Goal: Information Seeking & Learning: Learn about a topic

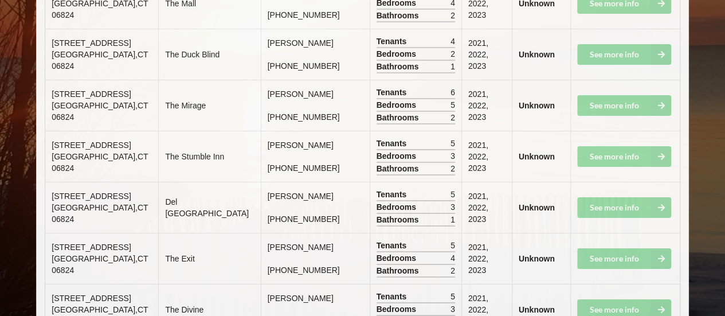
scroll to position [6259, 0]
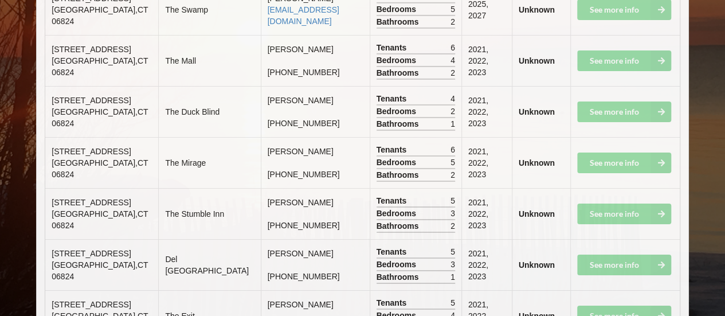
drag, startPoint x: 608, startPoint y: 257, endPoint x: 530, endPoint y: 261, distance: 78.6
drag, startPoint x: 517, startPoint y: 263, endPoint x: 456, endPoint y: 264, distance: 61.3
drag, startPoint x: 317, startPoint y: 252, endPoint x: 73, endPoint y: 240, distance: 243.8
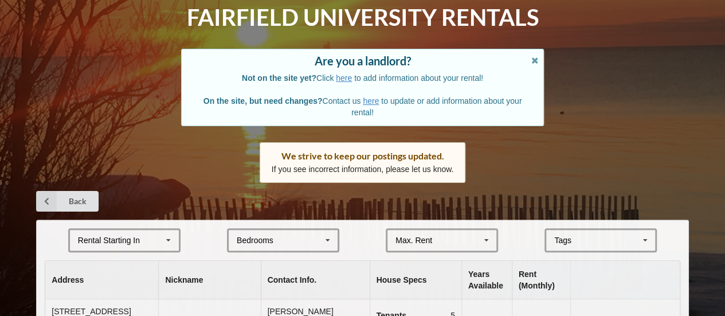
scroll to position [172, 0]
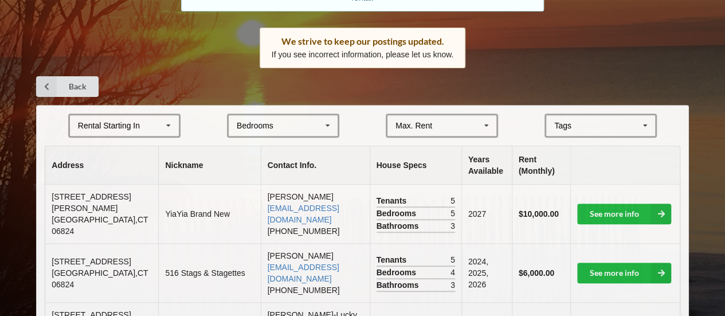
click at [577, 121] on div "Tags" at bounding box center [569, 125] width 37 height 13
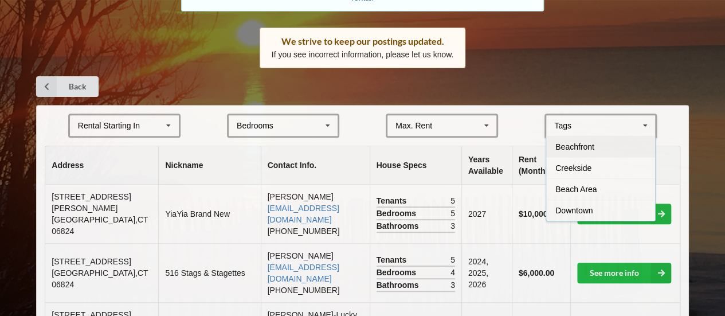
click at [597, 146] on div "Beachfront" at bounding box center [600, 146] width 109 height 21
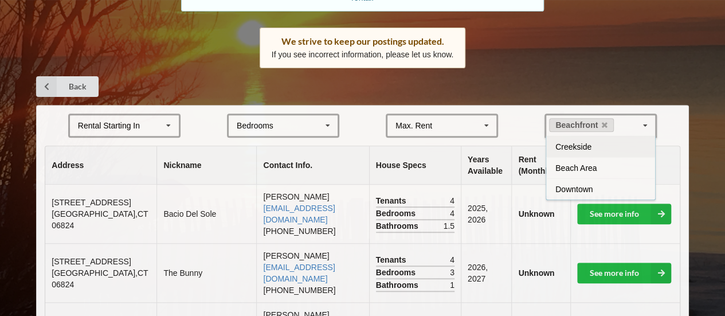
click at [120, 222] on td "919 Fairfield Beach Road Fairfield , CT 06824" at bounding box center [100, 214] width 111 height 58
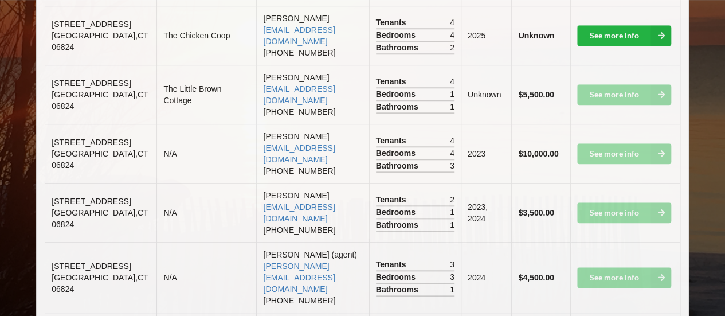
scroll to position [354, 0]
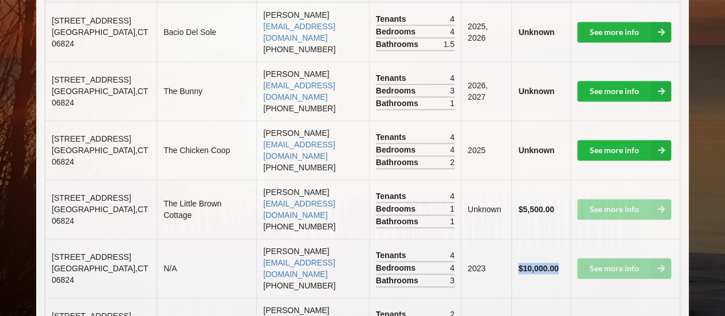
drag, startPoint x: 559, startPoint y: 265, endPoint x: 488, endPoint y: 271, distance: 70.7
click at [488, 271] on tr "1187 Fairfield Beach Road Fairfield , CT 06824 N/A Pierluigi Galletti pierluigi…" at bounding box center [362, 267] width 634 height 59
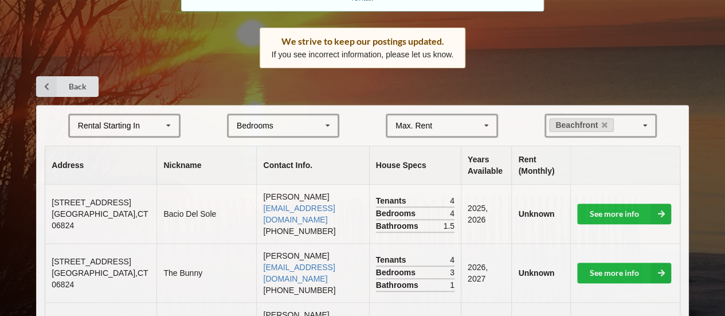
scroll to position [401, 0]
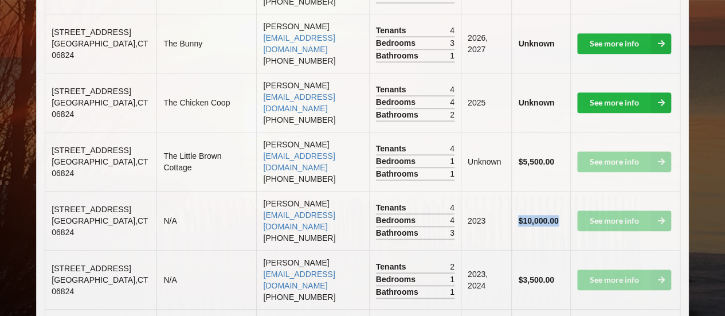
drag, startPoint x: 46, startPoint y: 200, endPoint x: 67, endPoint y: 209, distance: 22.6
click at [71, 209] on td "1187 Fairfield Beach Road Fairfield , CT 06824" at bounding box center [100, 220] width 111 height 59
drag, startPoint x: 61, startPoint y: 209, endPoint x: 46, endPoint y: 197, distance: 19.5
click at [46, 197] on td "1187 Fairfield Beach Road Fairfield , CT 06824" at bounding box center [100, 220] width 111 height 59
click at [49, 199] on td "1187 Fairfield Beach Road Fairfield , CT 06824" at bounding box center [100, 220] width 111 height 59
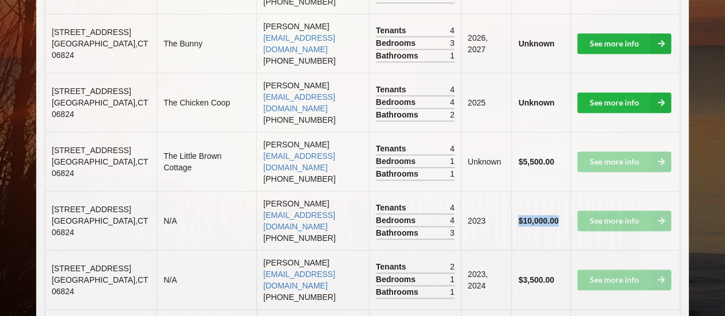
click at [52, 205] on span "[STREET_ADDRESS]" at bounding box center [91, 209] width 79 height 9
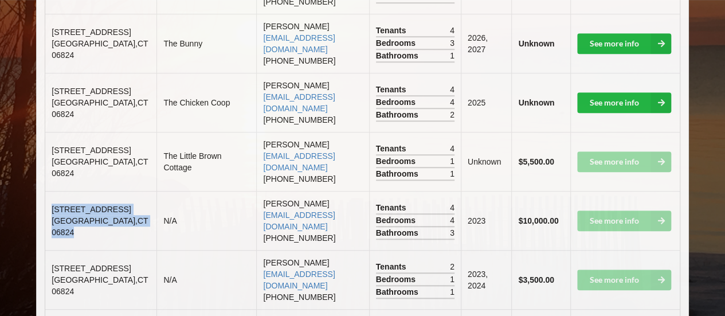
drag, startPoint x: 52, startPoint y: 200, endPoint x: 73, endPoint y: 234, distance: 40.4
click at [73, 239] on td "1187 Fairfield Beach Road Fairfield , CT 06824" at bounding box center [100, 220] width 111 height 59
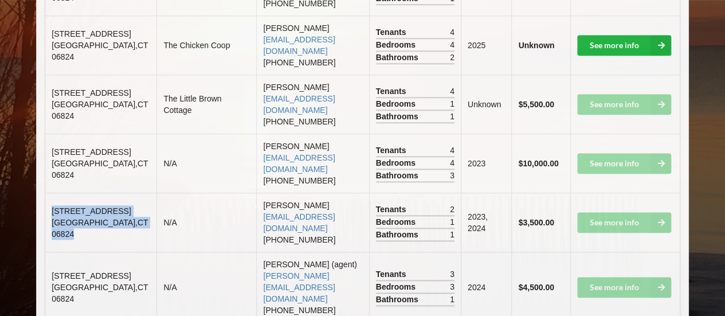
drag, startPoint x: 75, startPoint y: 240, endPoint x: 52, endPoint y: 203, distance: 42.8
click at [52, 203] on td "657 Fairfield Beach Road Fairfield , CT 06824" at bounding box center [100, 222] width 111 height 59
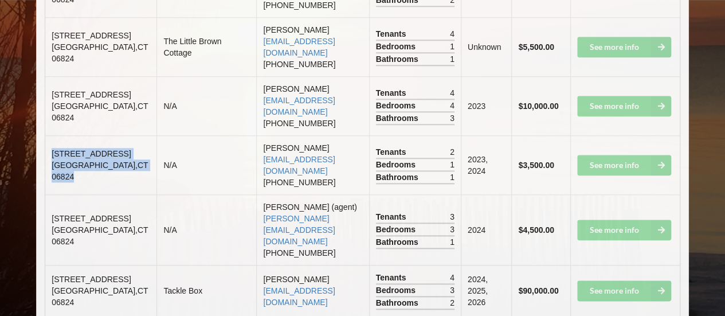
scroll to position [573, 0]
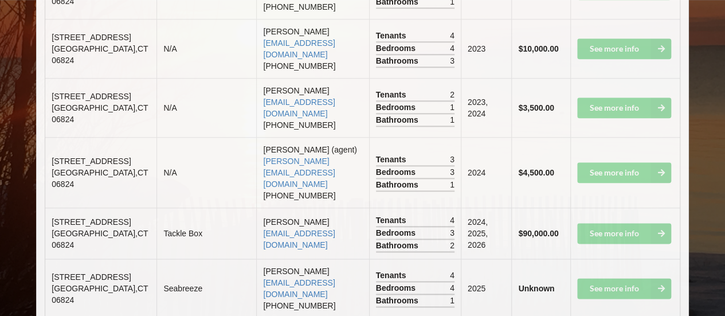
click at [89, 237] on td "1895 Fairfield Beach Rd Fairfield , CT 06824" at bounding box center [100, 232] width 111 height 51
drag, startPoint x: 86, startPoint y: 242, endPoint x: 51, endPoint y: 206, distance: 50.7
click at [51, 207] on td "1895 Fairfield Beach Rd Fairfield , CT 06824" at bounding box center [100, 232] width 111 height 51
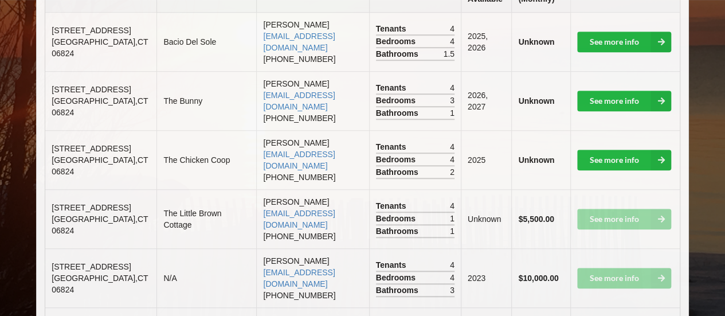
scroll to position [401, 0]
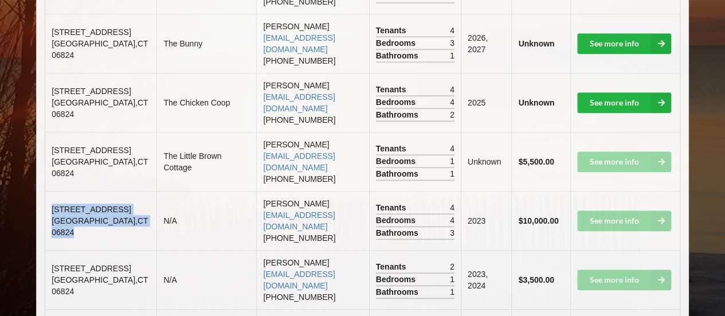
drag, startPoint x: 80, startPoint y: 239, endPoint x: 50, endPoint y: 203, distance: 46.4
click at [50, 203] on td "1187 Fairfield Beach Road Fairfield , CT 06824" at bounding box center [100, 220] width 111 height 59
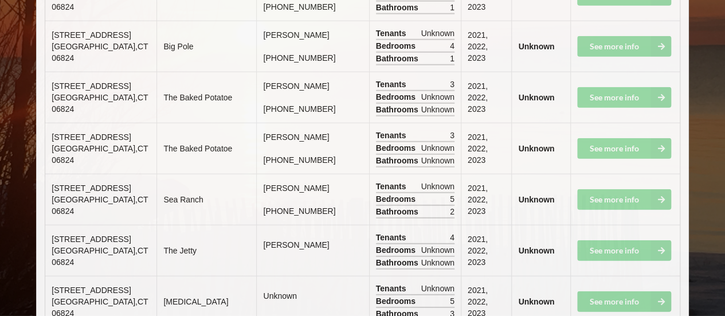
scroll to position [3907, 0]
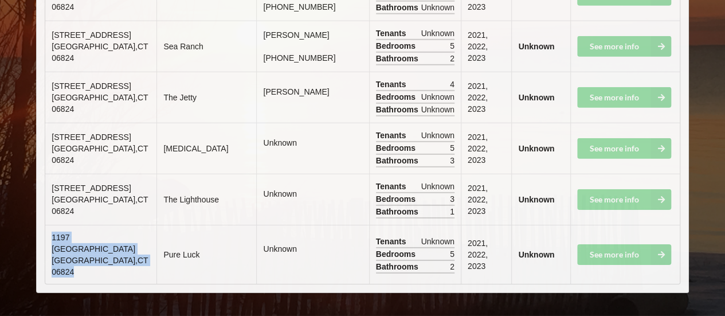
drag, startPoint x: 90, startPoint y: 270, endPoint x: 134, endPoint y: 119, distance: 157.6
click at [46, 240] on td "1197 Fairfield Beach Road Fairfield , CT 06824" at bounding box center [100, 254] width 111 height 59
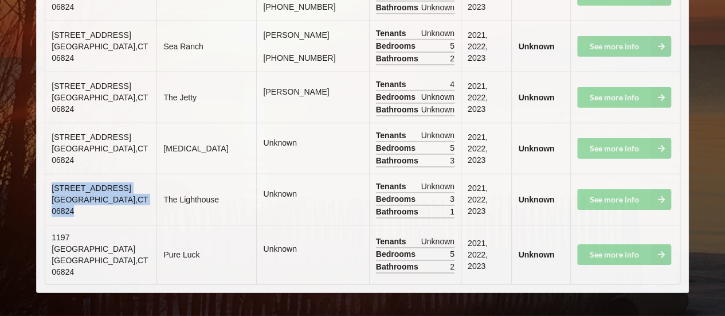
drag, startPoint x: 91, startPoint y: 210, endPoint x: 50, endPoint y: 177, distance: 52.9
click at [50, 177] on td "787 Fairfield Beach Road Fairfield , CT 06824" at bounding box center [100, 199] width 111 height 51
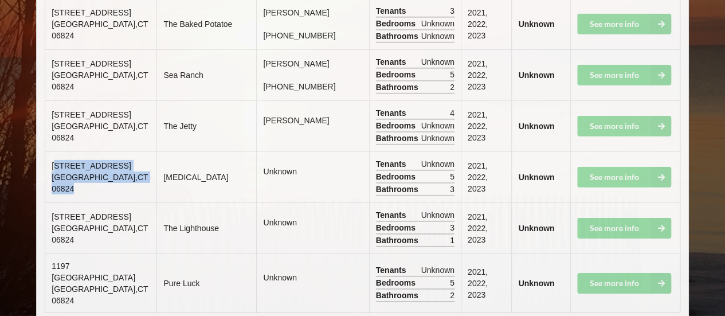
drag, startPoint x: 98, startPoint y: 208, endPoint x: 55, endPoint y: 177, distance: 53.0
click at [55, 177] on td "505 Fairfield Beach Road Fairfield , CT 06824" at bounding box center [100, 176] width 111 height 51
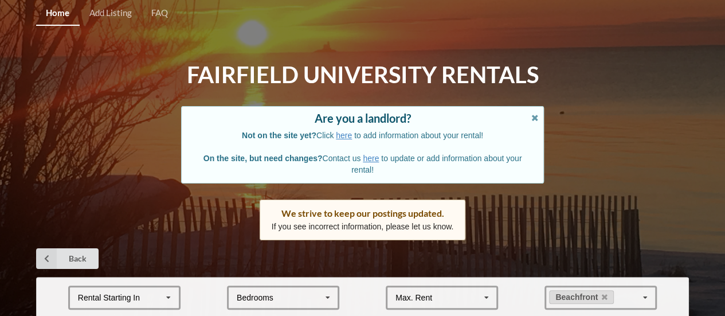
scroll to position [229, 0]
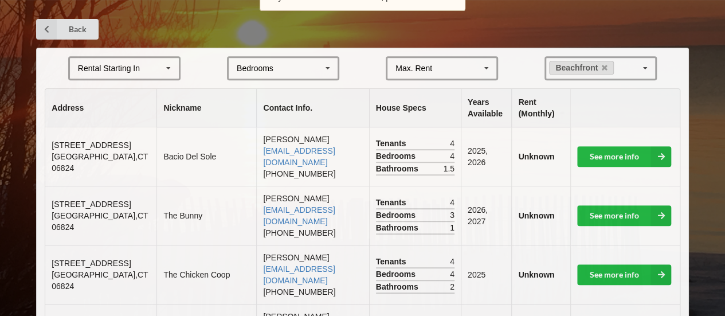
click at [280, 69] on div "Bedrooms 1 2 3 4 5 6 7 8" at bounding box center [283, 68] width 112 height 24
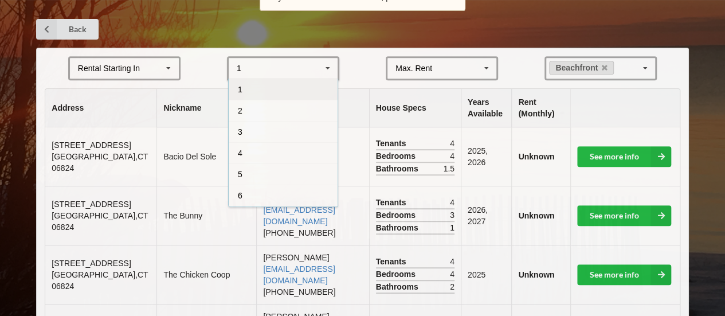
scroll to position [161, 0]
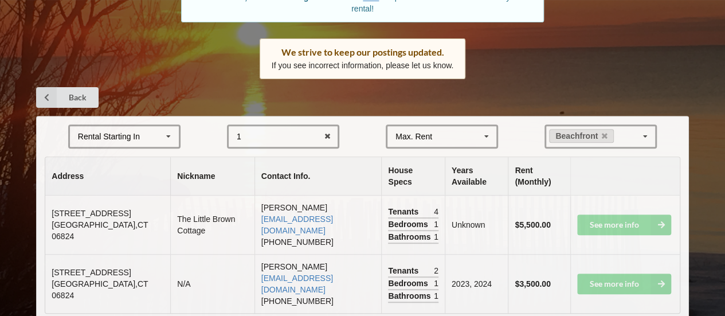
click at [293, 130] on div "1 1 2 3 4 5 6 7 8" at bounding box center [283, 136] width 112 height 24
click at [227, 112] on div "Home Add Listing FAQ Fairfield University Rentals Are you a landlord? Not on th…" at bounding box center [362, 92] width 725 height 506
click at [253, 139] on div "1 1 2 3 4 5 6 7 8" at bounding box center [283, 136] width 112 height 24
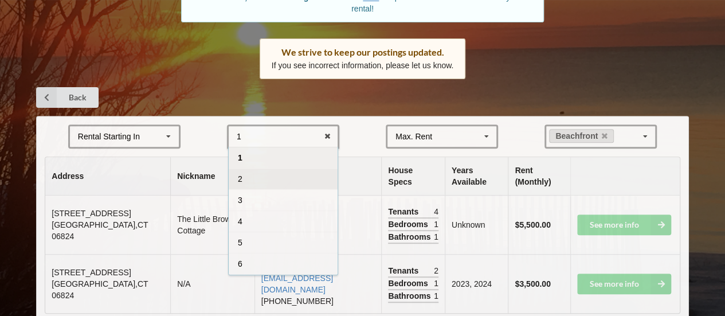
scroll to position [40, 0]
click at [279, 166] on div "3" at bounding box center [283, 160] width 109 height 21
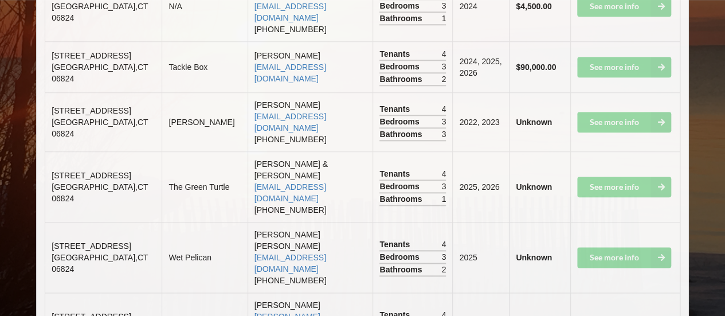
click at [213, 222] on td "Wet Pelican" at bounding box center [204, 257] width 85 height 70
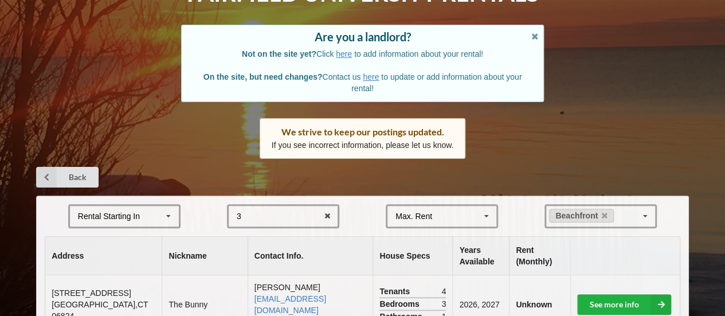
scroll to position [0, 0]
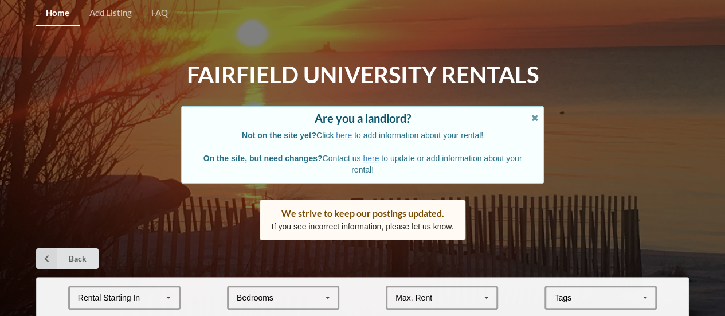
scroll to position [229, 0]
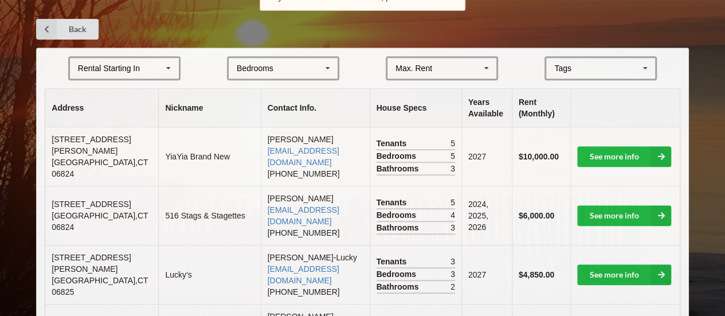
click at [289, 73] on div "Bedrooms 1 2 3 4 5 6 7 8" at bounding box center [283, 68] width 112 height 24
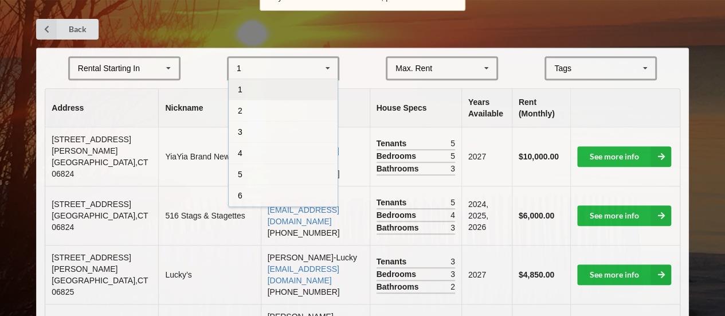
click at [274, 126] on div "3" at bounding box center [283, 131] width 109 height 21
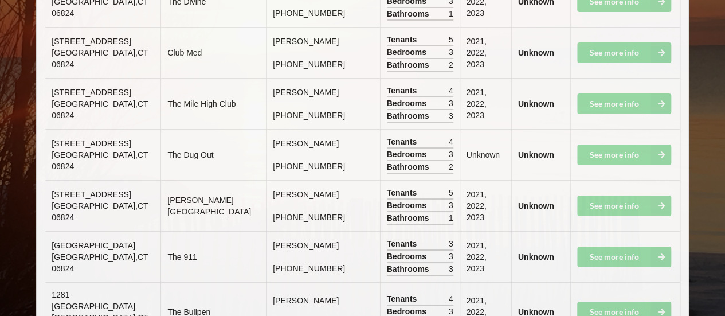
scroll to position [2111, 0]
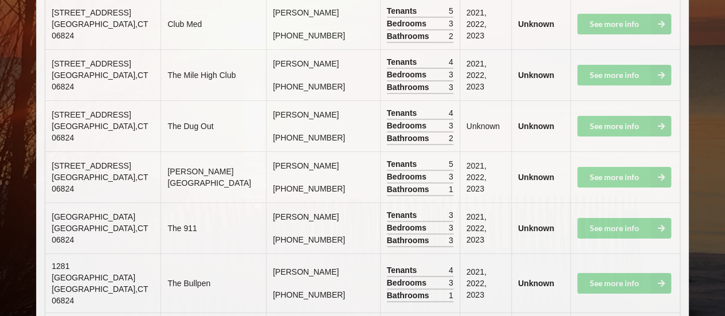
drag, startPoint x: 87, startPoint y: 261, endPoint x: 50, endPoint y: 246, distance: 39.8
drag, startPoint x: 118, startPoint y: 217, endPoint x: 47, endPoint y: 197, distance: 74.0
drag, startPoint x: 110, startPoint y: 170, endPoint x: 46, endPoint y: 147, distance: 68.2
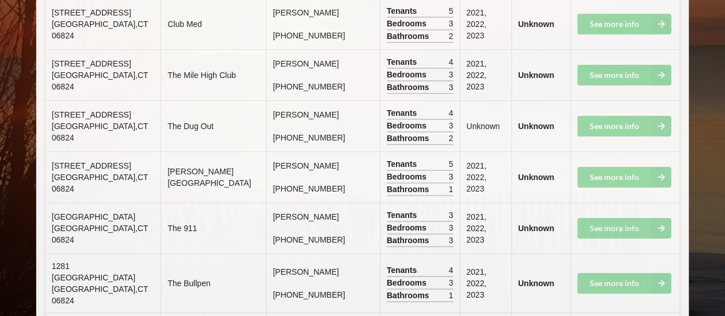
drag, startPoint x: 109, startPoint y: 167, endPoint x: 53, endPoint y: 148, distance: 59.1
drag, startPoint x: 115, startPoint y: 125, endPoint x: 47, endPoint y: 95, distance: 74.1
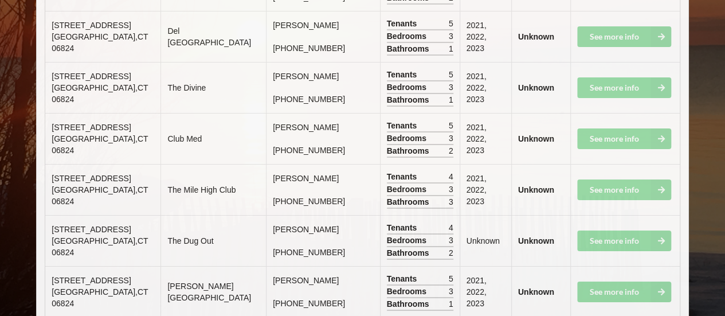
drag, startPoint x: 124, startPoint y: 181, endPoint x: 51, endPoint y: 168, distance: 74.0
drag, startPoint x: 120, startPoint y: 134, endPoint x: 49, endPoint y: 105, distance: 76.1
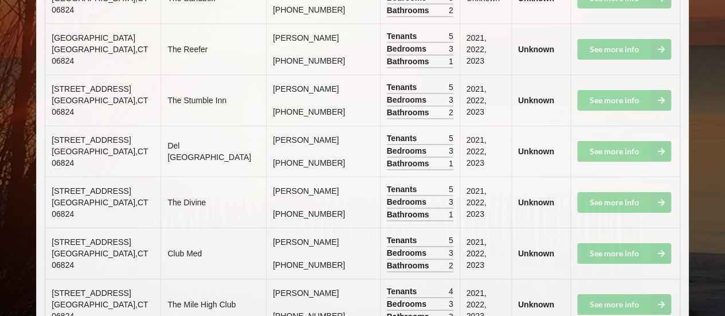
drag, startPoint x: 120, startPoint y: 190, endPoint x: 53, endPoint y: 172, distance: 69.9
drag, startPoint x: 129, startPoint y: 151, endPoint x: 51, endPoint y: 122, distance: 83.0
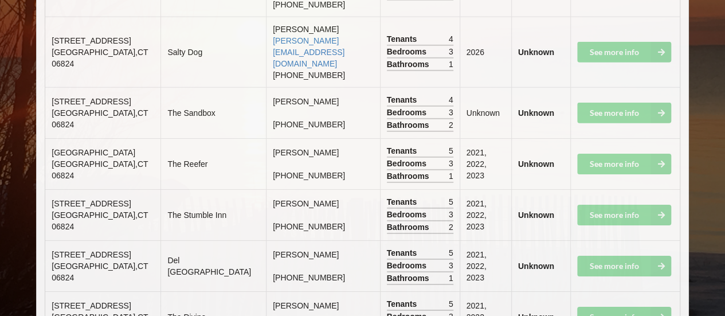
drag, startPoint x: 123, startPoint y: 208, endPoint x: 50, endPoint y: 185, distance: 76.9
drag, startPoint x: 118, startPoint y: 162, endPoint x: 46, endPoint y: 139, distance: 75.8
drag, startPoint x: 118, startPoint y: 113, endPoint x: 50, endPoint y: 87, distance: 73.1
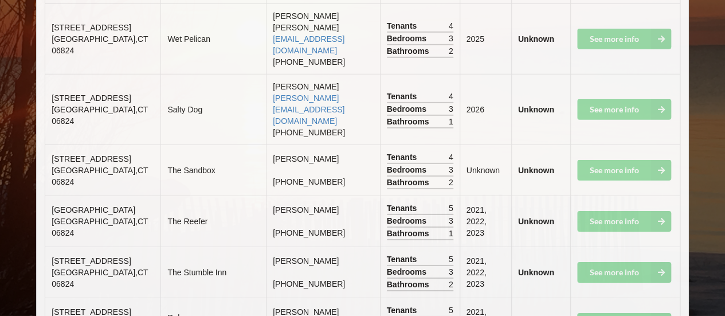
scroll to position [1653, 0]
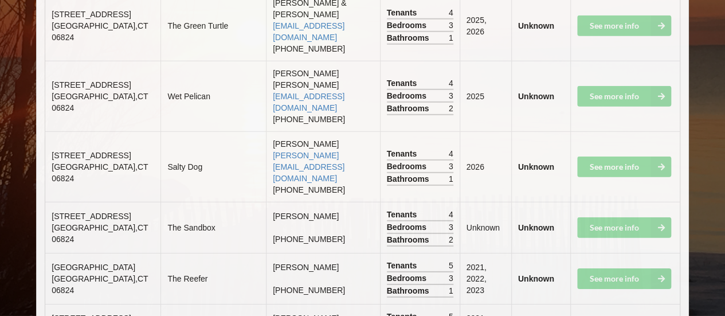
drag, startPoint x: 118, startPoint y: 173, endPoint x: 54, endPoint y: 150, distance: 68.4
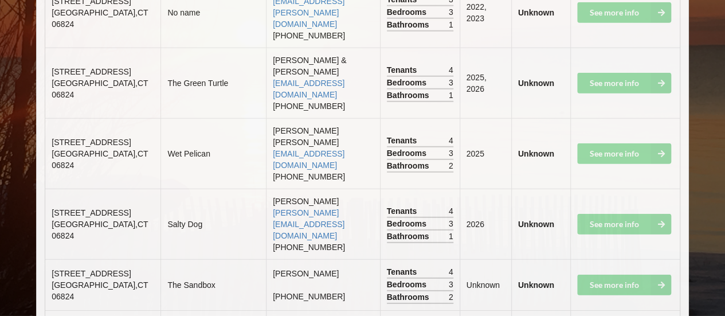
drag, startPoint x: 124, startPoint y: 172, endPoint x: 50, endPoint y: 162, distance: 75.2
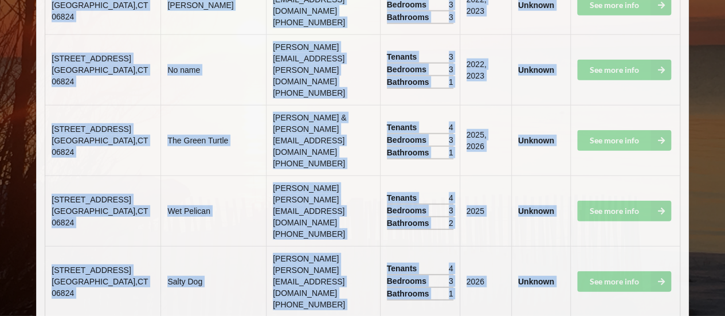
drag, startPoint x: 113, startPoint y: 178, endPoint x: 41, endPoint y: 168, distance: 72.9
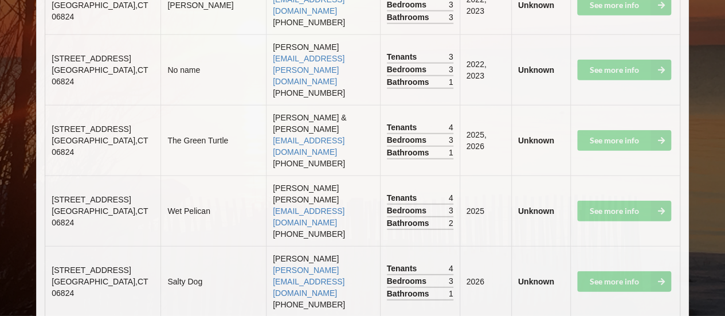
drag, startPoint x: 118, startPoint y: 177, endPoint x: 52, endPoint y: 167, distance: 67.3
drag, startPoint x: 117, startPoint y: 132, endPoint x: 49, endPoint y: 117, distance: 69.7
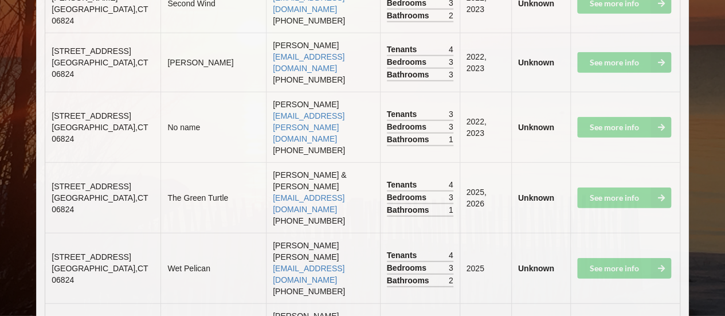
drag, startPoint x: 122, startPoint y: 137, endPoint x: 50, endPoint y: 123, distance: 72.9
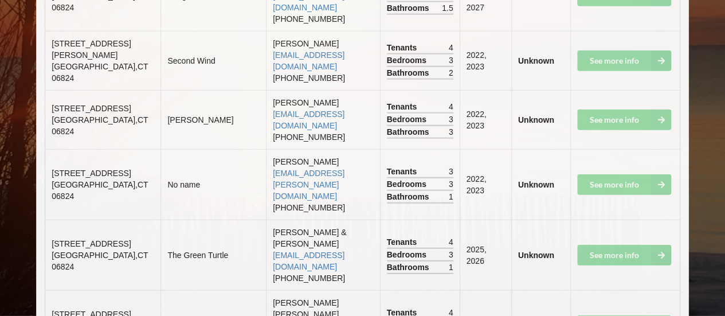
drag, startPoint x: 116, startPoint y: 140, endPoint x: 54, endPoint y: 129, distance: 62.3
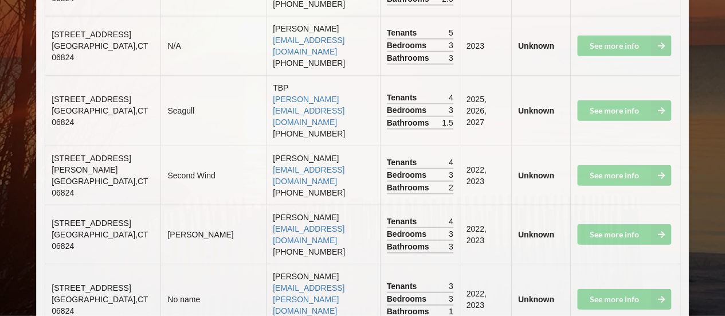
drag, startPoint x: 116, startPoint y: 204, endPoint x: 53, endPoint y: 190, distance: 64.5
drag, startPoint x: 110, startPoint y: 155, endPoint x: 97, endPoint y: 153, distance: 13.4
drag, startPoint x: 124, startPoint y: 159, endPoint x: 62, endPoint y: 139, distance: 65.1
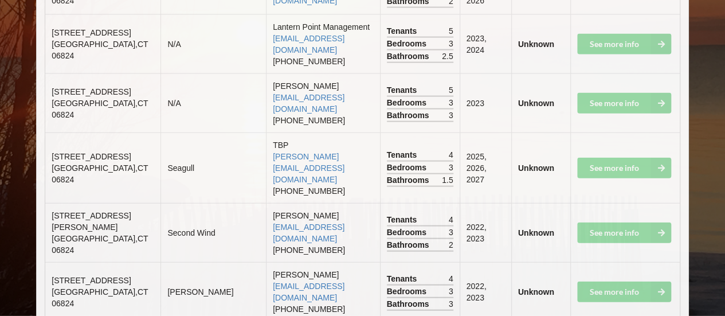
drag, startPoint x: 120, startPoint y: 166, endPoint x: 46, endPoint y: 144, distance: 77.8
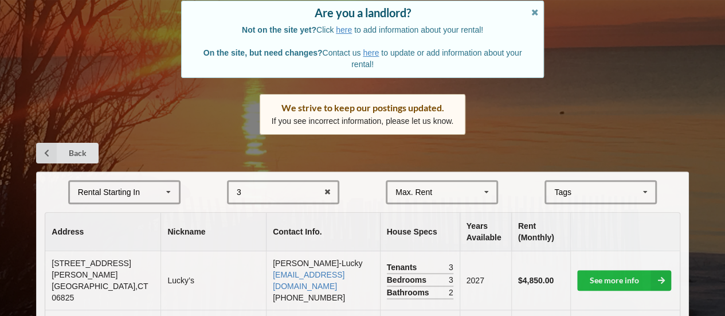
scroll to position [220, 0]
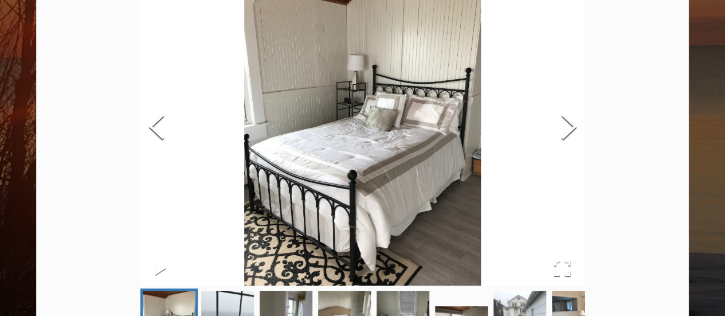
scroll to position [229, 0]
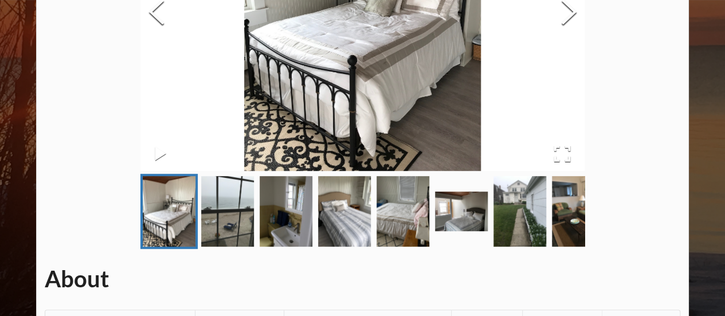
click at [387, 212] on img "Go to Slide 5" at bounding box center [403, 211] width 53 height 70
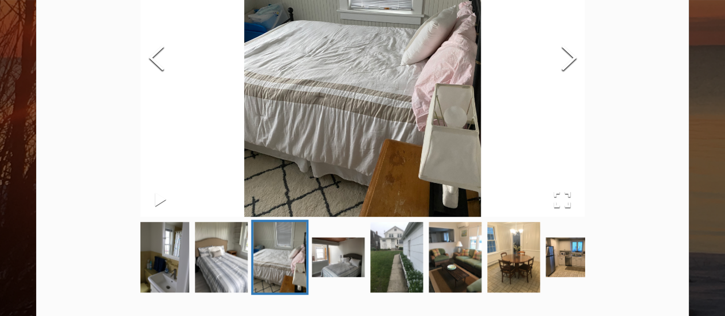
scroll to position [126, 0]
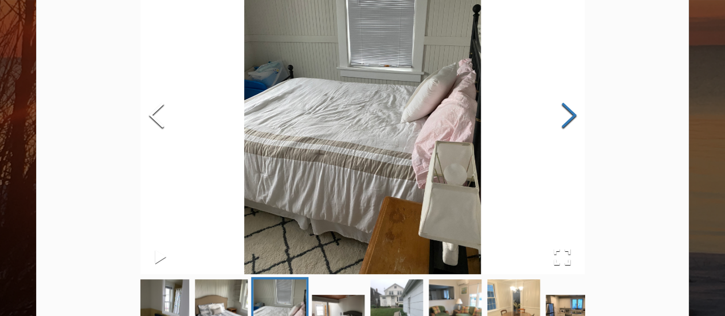
click at [562, 127] on button "Next Slide" at bounding box center [568, 117] width 32 height 104
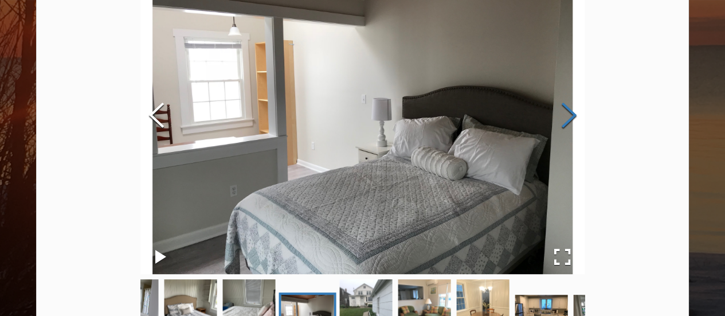
scroll to position [69, 0]
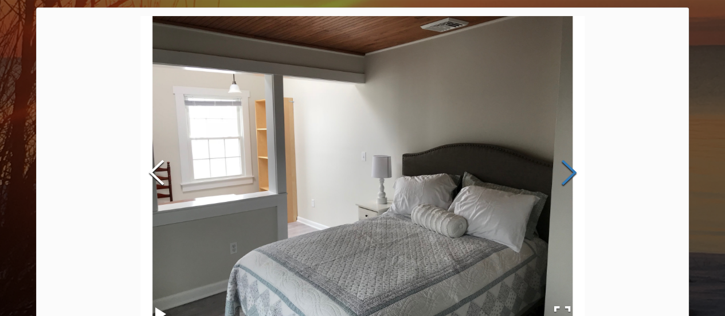
click at [574, 174] on button "Next Slide" at bounding box center [568, 174] width 32 height 104
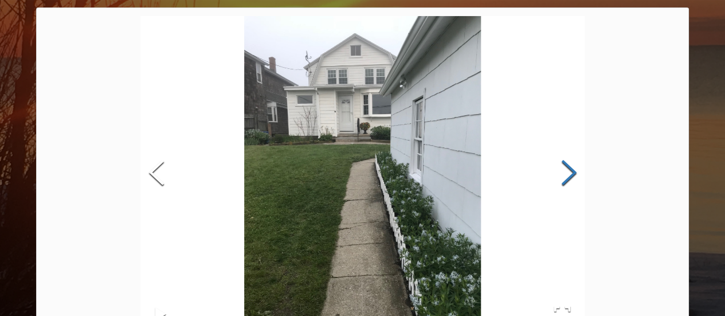
click at [574, 174] on button "Next Slide" at bounding box center [568, 174] width 32 height 104
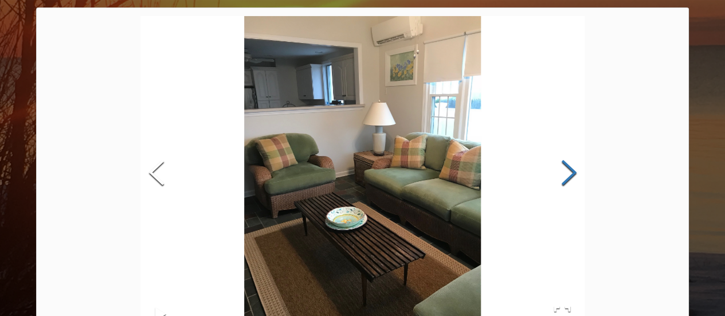
click at [574, 174] on button "Next Slide" at bounding box center [568, 174] width 32 height 104
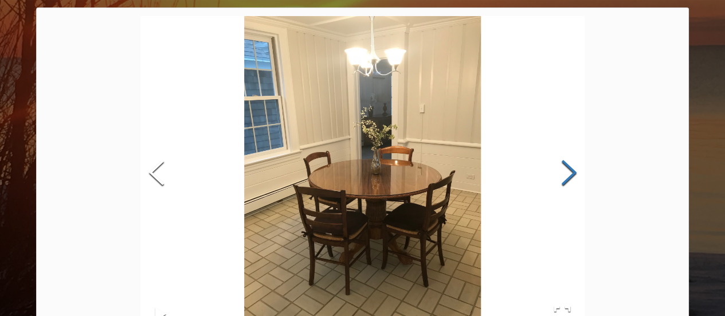
click at [574, 174] on button "Next Slide" at bounding box center [568, 174] width 32 height 104
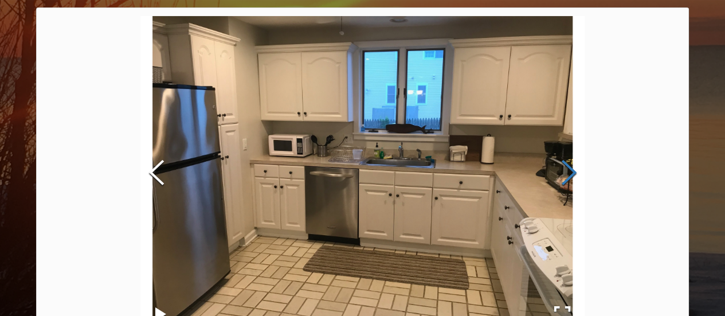
click at [574, 174] on button "Next Slide" at bounding box center [568, 174] width 32 height 104
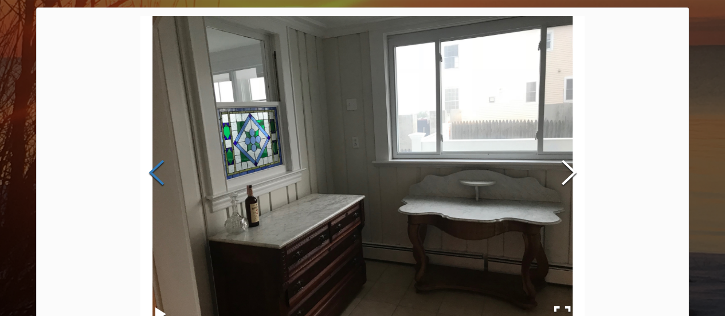
click at [152, 177] on button "Previous Slide" at bounding box center [156, 174] width 32 height 104
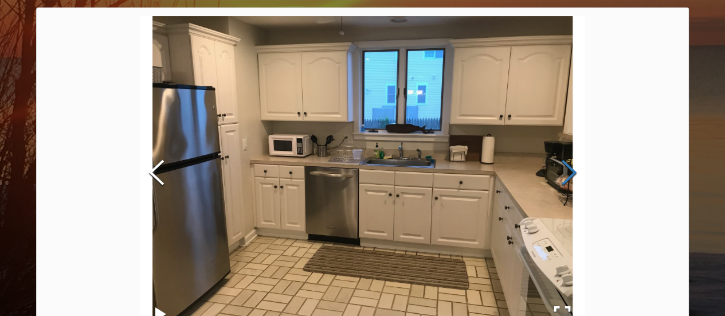
click at [578, 168] on button "Next Slide" at bounding box center [568, 174] width 32 height 104
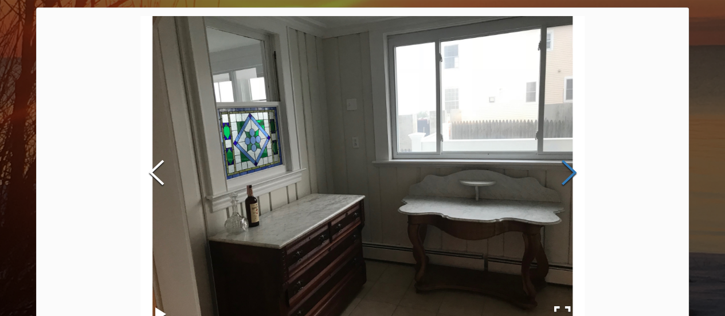
click at [578, 168] on button "Next Slide" at bounding box center [568, 174] width 32 height 104
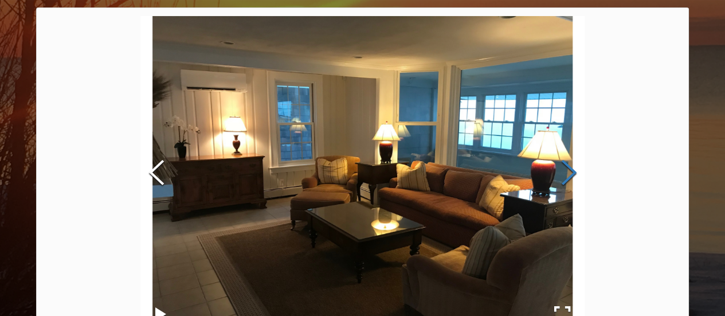
click at [578, 168] on button "Next Slide" at bounding box center [568, 174] width 32 height 104
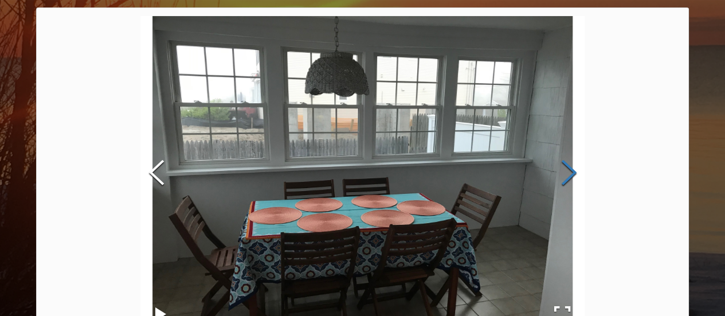
click at [578, 168] on button "Next Slide" at bounding box center [568, 174] width 32 height 104
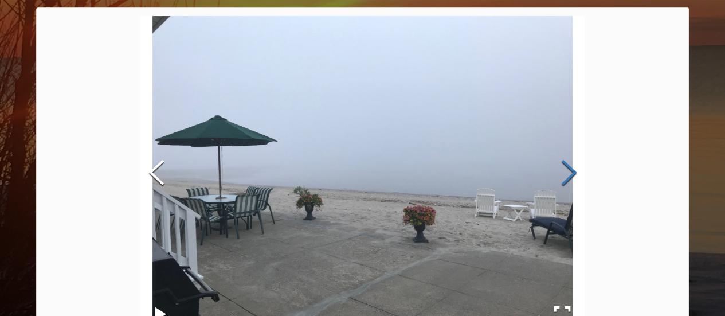
click at [578, 168] on button "Next Slide" at bounding box center [568, 174] width 32 height 104
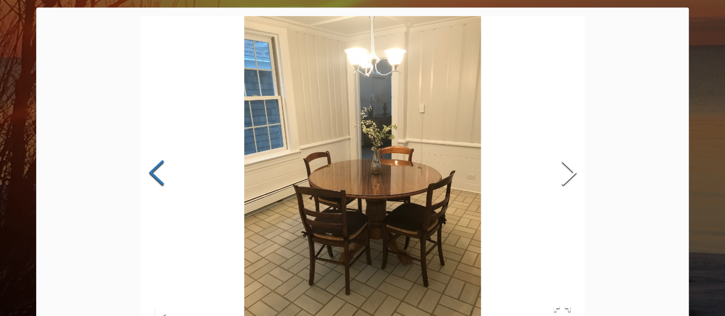
drag, startPoint x: 165, startPoint y: 174, endPoint x: 179, endPoint y: 177, distance: 14.0
click at [166, 175] on button "Previous Slide" at bounding box center [156, 174] width 32 height 104
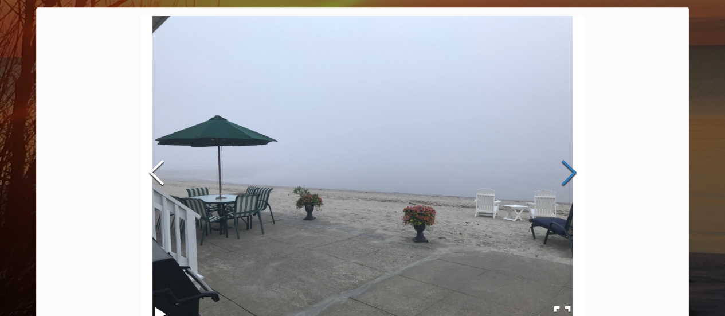
click at [577, 170] on button "Next Slide" at bounding box center [568, 174] width 32 height 104
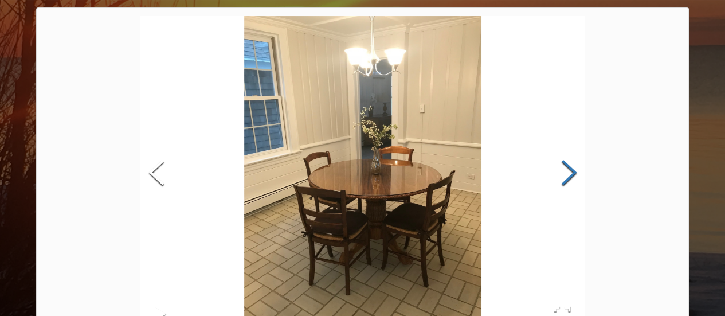
click at [573, 170] on button "Next Slide" at bounding box center [568, 174] width 32 height 104
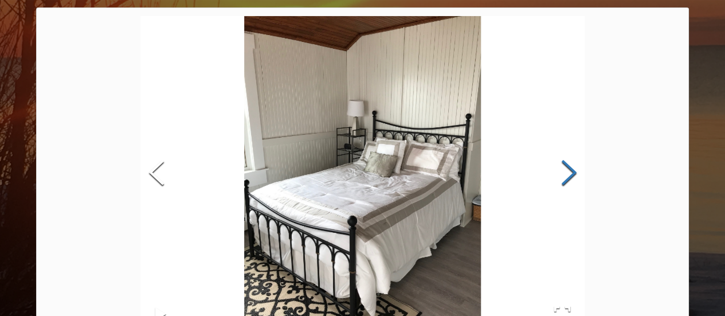
click at [571, 172] on button "Next Slide" at bounding box center [568, 174] width 32 height 104
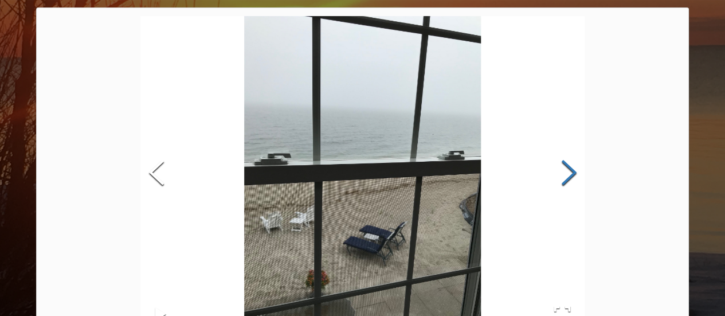
click at [571, 172] on button "Next Slide" at bounding box center [568, 174] width 32 height 104
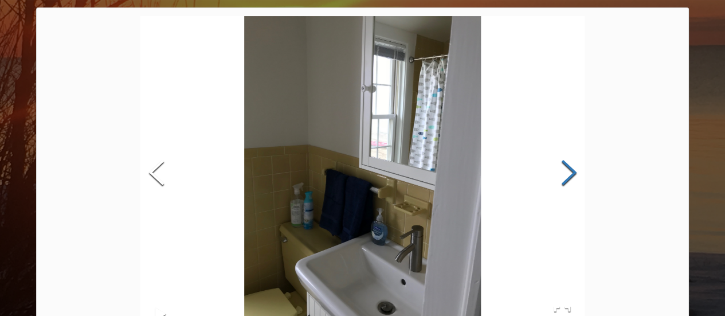
click at [571, 172] on button "Next Slide" at bounding box center [568, 174] width 32 height 104
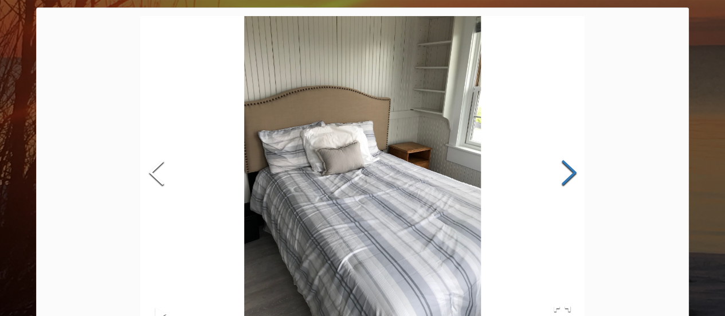
click at [571, 172] on button "Next Slide" at bounding box center [568, 174] width 32 height 104
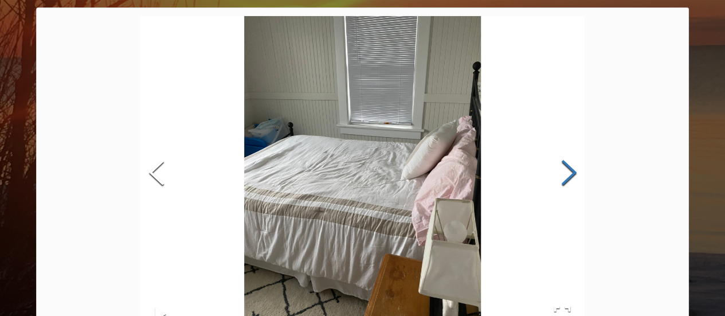
click at [571, 172] on button "Next Slide" at bounding box center [568, 174] width 32 height 104
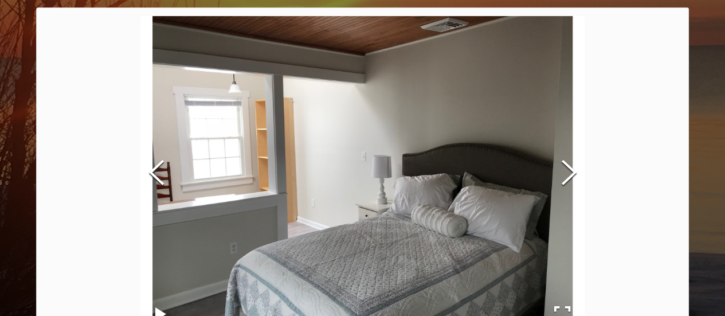
drag, startPoint x: 571, startPoint y: 172, endPoint x: 511, endPoint y: 177, distance: 59.8
click at [511, 177] on div at bounding box center [362, 173] width 445 height 315
click at [567, 175] on button "Next Slide" at bounding box center [568, 174] width 32 height 104
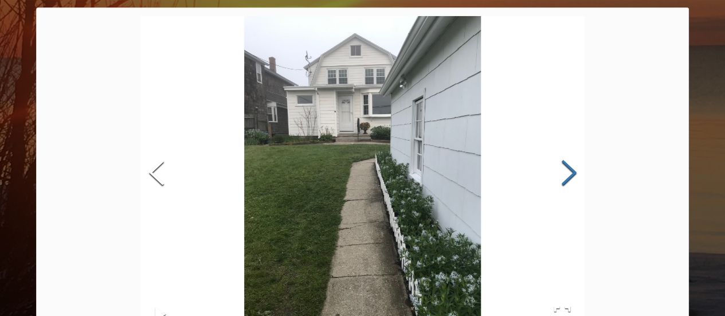
click at [567, 175] on button "Next Slide" at bounding box center [568, 174] width 32 height 104
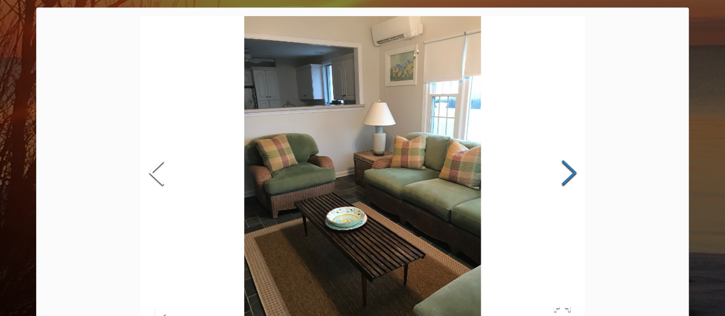
click at [567, 175] on button "Next Slide" at bounding box center [568, 174] width 32 height 104
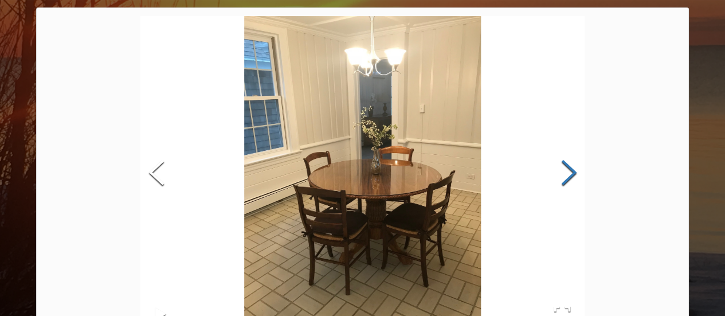
click at [567, 175] on button "Next Slide" at bounding box center [568, 174] width 32 height 104
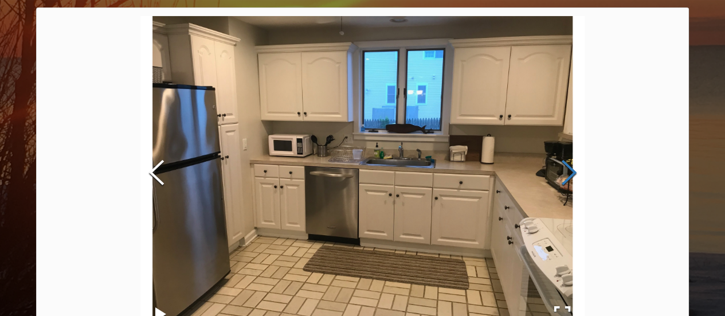
click at [567, 175] on button "Next Slide" at bounding box center [568, 174] width 32 height 104
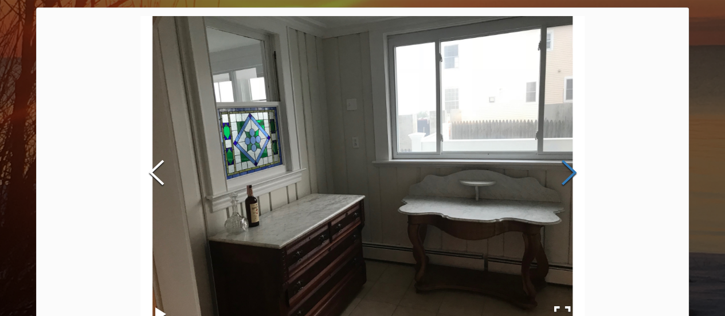
click at [562, 174] on button "Next Slide" at bounding box center [568, 174] width 32 height 104
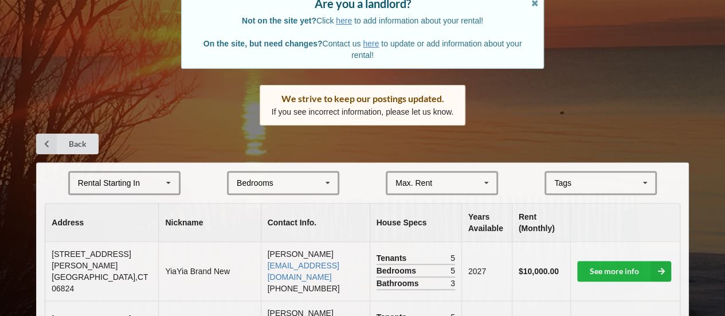
scroll to position [172, 0]
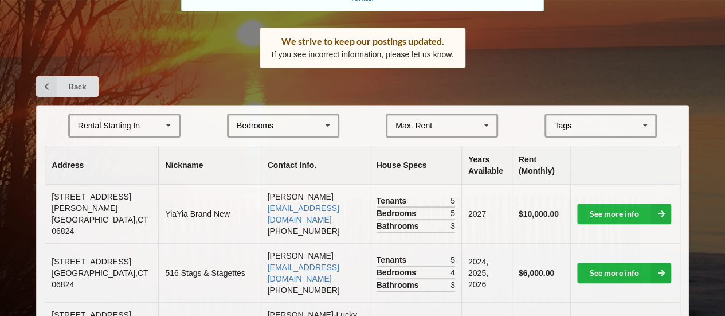
click at [581, 121] on div "Tags" at bounding box center [569, 125] width 37 height 13
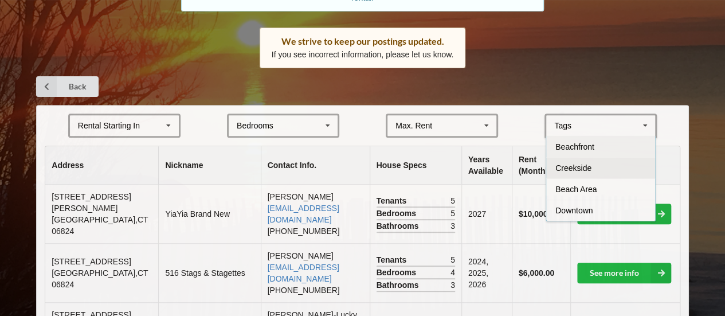
click at [594, 170] on div "Creekside" at bounding box center [600, 167] width 109 height 21
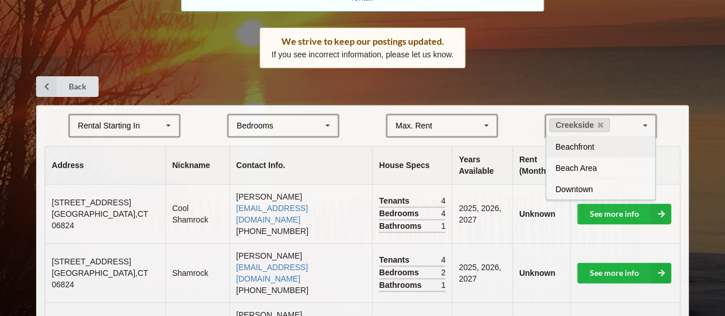
scroll to position [60, 0]
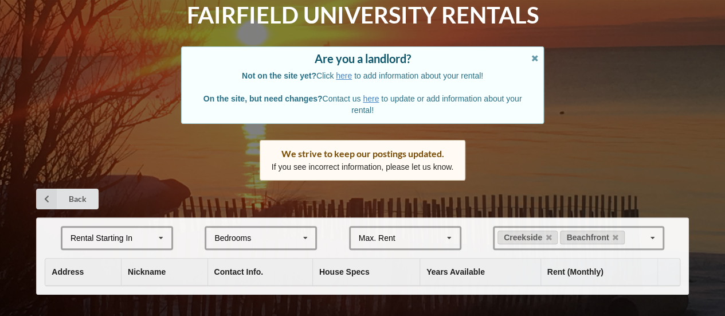
click at [568, 168] on div "Home Add Listing FAQ Fairfield University Rentals Are you a landlord? Not on th…" at bounding box center [362, 128] width 725 height 377
click at [618, 233] on link "Beachfront" at bounding box center [592, 237] width 64 height 14
click at [615, 237] on icon at bounding box center [616, 237] width 6 height 7
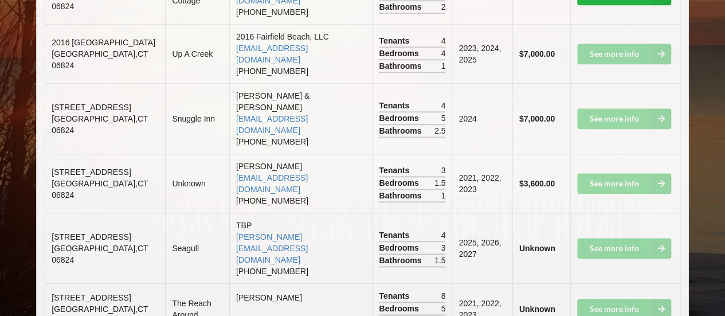
scroll to position [139, 0]
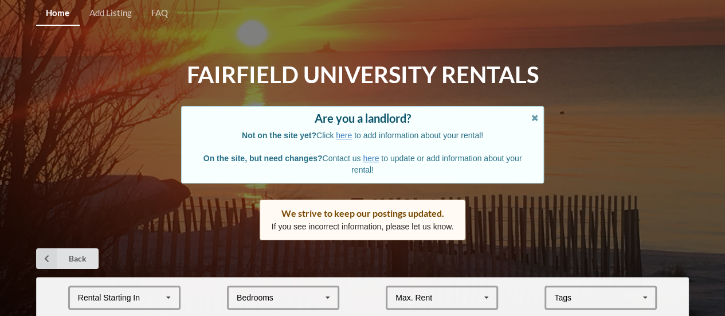
scroll to position [115, 0]
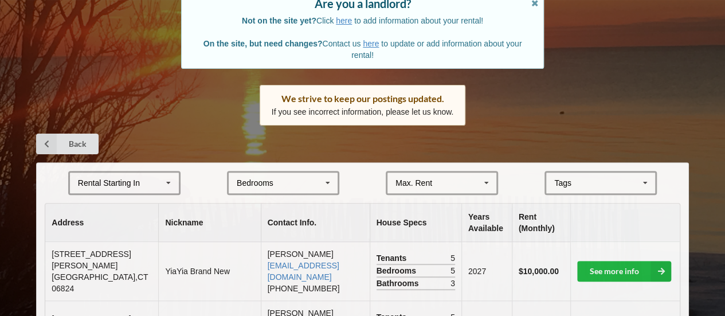
drag, startPoint x: 599, startPoint y: 175, endPoint x: 590, endPoint y: 187, distance: 15.6
click at [597, 177] on div "[GEOGRAPHIC_DATA] Area Downtown" at bounding box center [600, 183] width 112 height 24
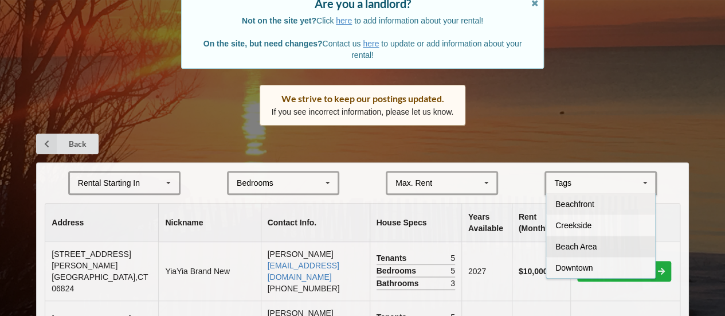
drag, startPoint x: 595, startPoint y: 228, endPoint x: 588, endPoint y: 228, distance: 7.5
click at [595, 228] on div "Creekside" at bounding box center [600, 224] width 109 height 21
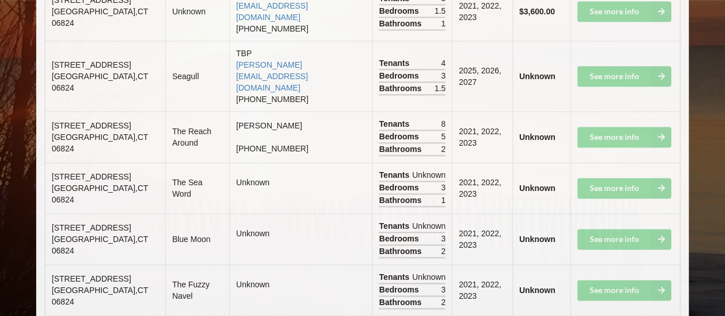
drag, startPoint x: 123, startPoint y: 269, endPoint x: 69, endPoint y: 255, distance: 55.7
drag, startPoint x: 132, startPoint y: 218, endPoint x: 46, endPoint y: 193, distance: 89.4
click at [46, 264] on td "[STREET_ADDRESS]" at bounding box center [105, 289] width 120 height 51
drag, startPoint x: 127, startPoint y: 166, endPoint x: 48, endPoint y: 146, distance: 81.6
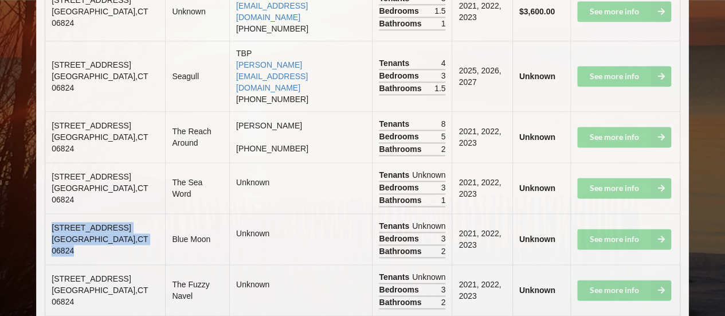
click at [48, 213] on td "[STREET_ADDRESS]" at bounding box center [105, 238] width 120 height 51
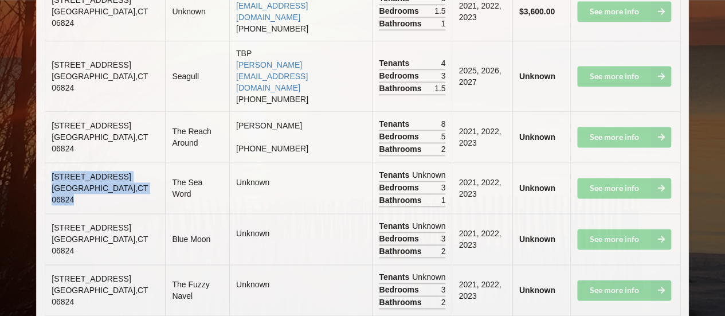
drag, startPoint x: 127, startPoint y: 119, endPoint x: 48, endPoint y: 102, distance: 80.8
click at [48, 162] on td "[STREET_ADDRESS]" at bounding box center [105, 187] width 120 height 51
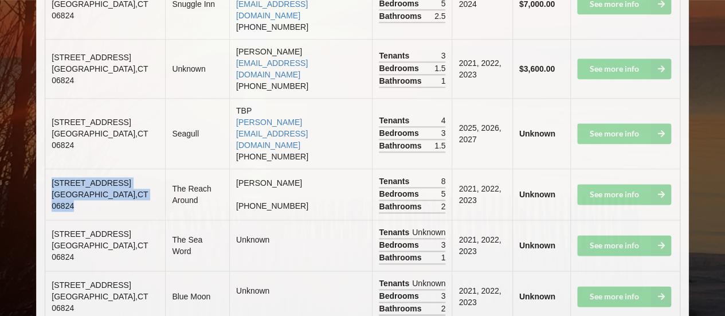
drag, startPoint x: 144, startPoint y: 122, endPoint x: 49, endPoint y: 107, distance: 95.7
click at [49, 168] on td "[STREET_ADDRESS]" at bounding box center [105, 193] width 120 height 51
drag, startPoint x: 65, startPoint y: 111, endPoint x: 197, endPoint y: 84, distance: 134.5
click at [197, 98] on td "Seagull" at bounding box center [197, 133] width 64 height 70
drag, startPoint x: 115, startPoint y: 116, endPoint x: 52, endPoint y: 121, distance: 63.2
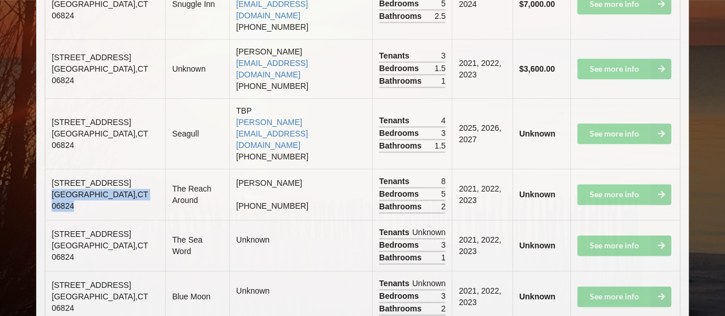
click at [52, 190] on span "[GEOGRAPHIC_DATA]" at bounding box center [100, 200] width 96 height 21
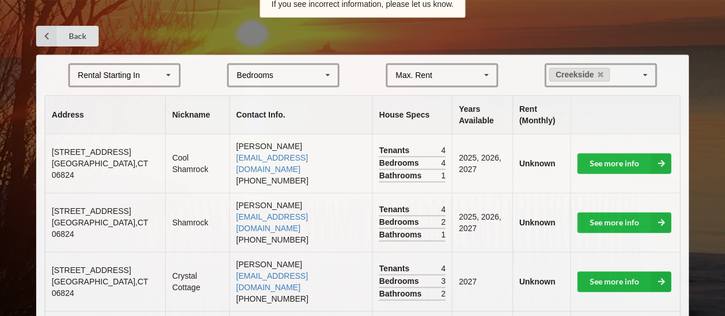
scroll to position [165, 0]
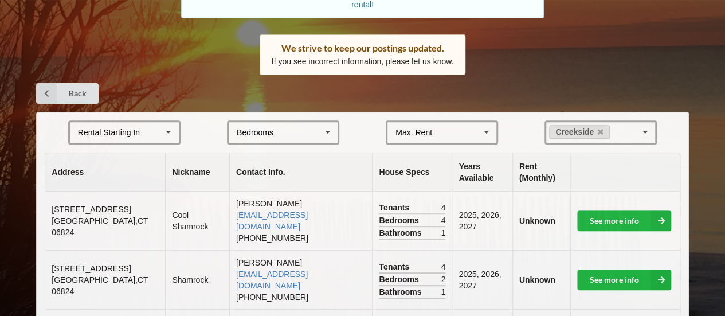
drag, startPoint x: 598, startPoint y: 130, endPoint x: 586, endPoint y: 131, distance: 12.6
click at [598, 130] on icon at bounding box center [601, 131] width 6 height 7
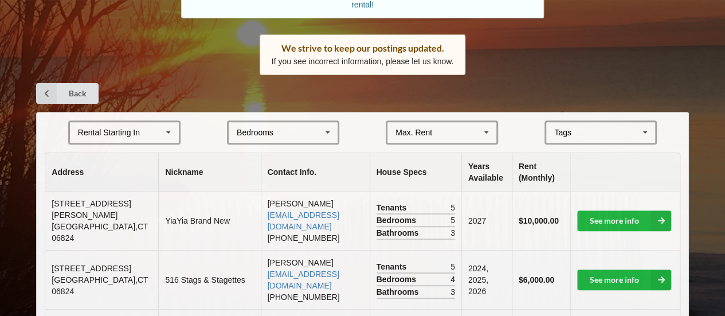
click at [328, 182] on th "Contact Info." at bounding box center [315, 172] width 109 height 38
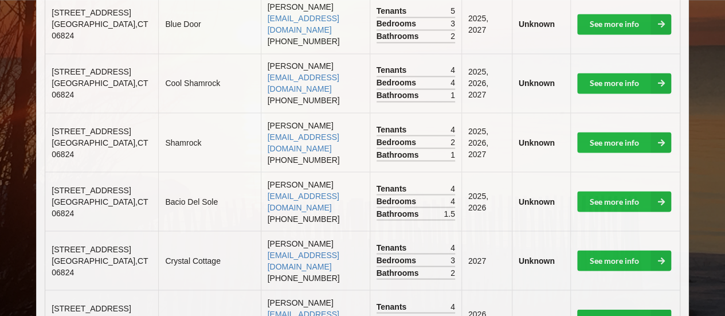
drag, startPoint x: 119, startPoint y: 182, endPoint x: 52, endPoint y: 155, distance: 72.8
